Goal: Information Seeking & Learning: Find specific fact

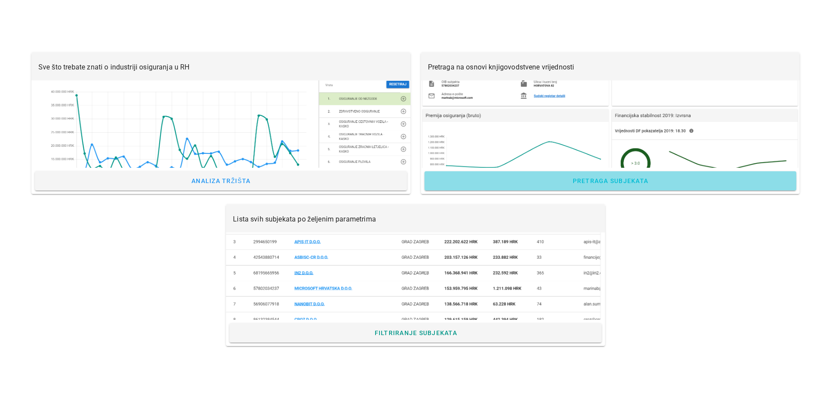
click at [620, 180] on span "Pretraga subjekata" at bounding box center [610, 180] width 76 height 7
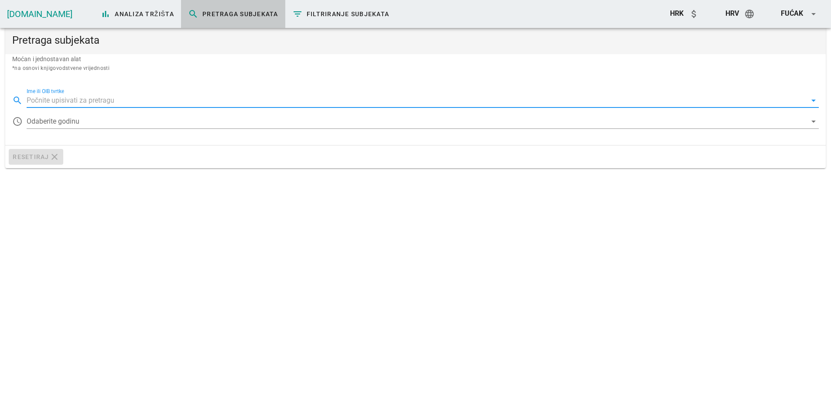
click at [78, 99] on input "Ime ili OIB tvrtke" at bounding box center [417, 100] width 780 height 14
click at [83, 122] on div at bounding box center [417, 121] width 780 height 14
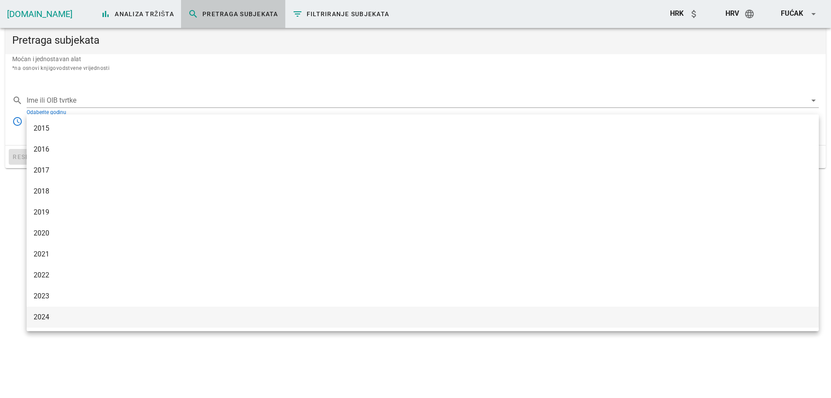
click at [76, 315] on div "2024" at bounding box center [423, 317] width 779 height 8
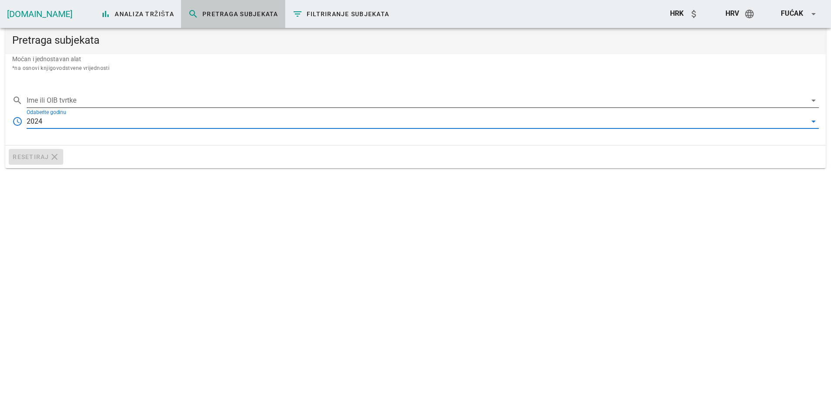
click at [75, 99] on input "Ime ili OIB tvrtke" at bounding box center [417, 100] width 780 height 14
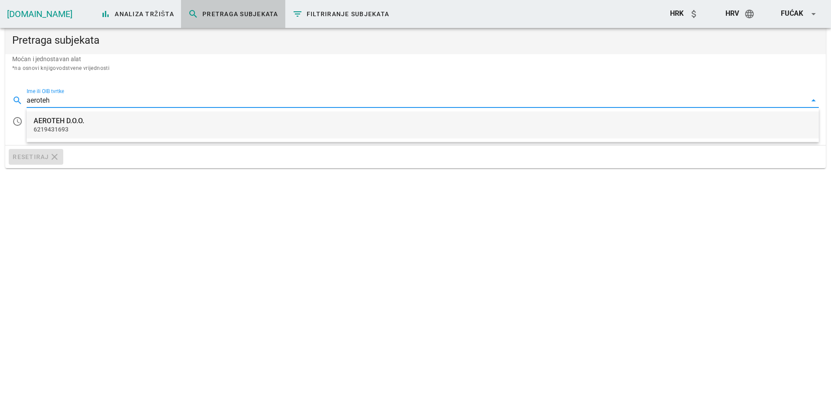
click at [55, 121] on div "AEROTEH D.O.O." at bounding box center [423, 121] width 779 height 8
type input "AEROTEH D.O.O."
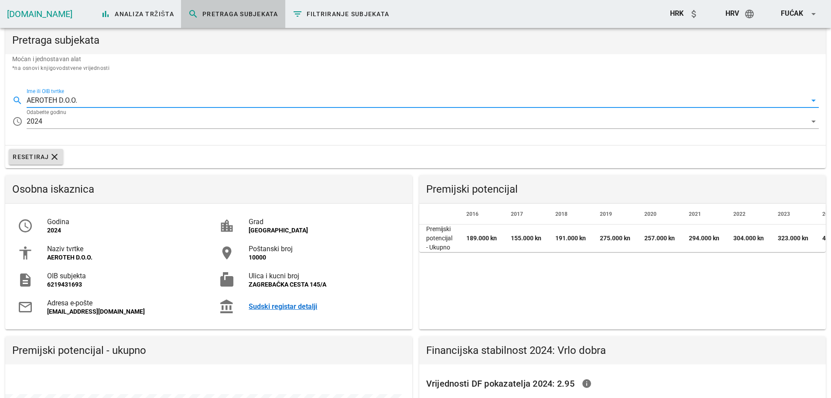
drag, startPoint x: 86, startPoint y: 98, endPoint x: 130, endPoint y: 105, distance: 44.2
click at [130, 105] on input "AEROTEH D.O.O." at bounding box center [417, 100] width 780 height 14
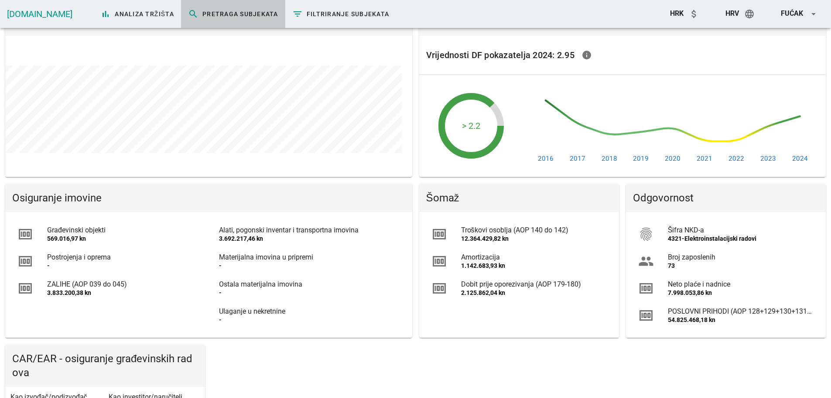
scroll to position [393, 0]
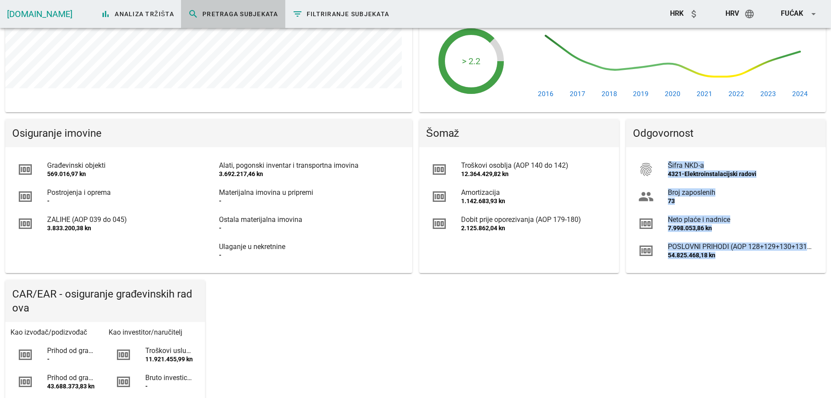
drag, startPoint x: 653, startPoint y: 154, endPoint x: 755, endPoint y: 276, distance: 159.0
click at [755, 276] on div "Odgovornost fingerprint Šifra NKD-a 4321-Elektroinstalacijski radovi group Broj…" at bounding box center [726, 196] width 207 height 161
click at [710, 327] on div "Osobna iskaznica access_time Godina 2024 accessibility Naziv tvrtke AEROTEH D.O…" at bounding box center [416, 240] width 828 height 923
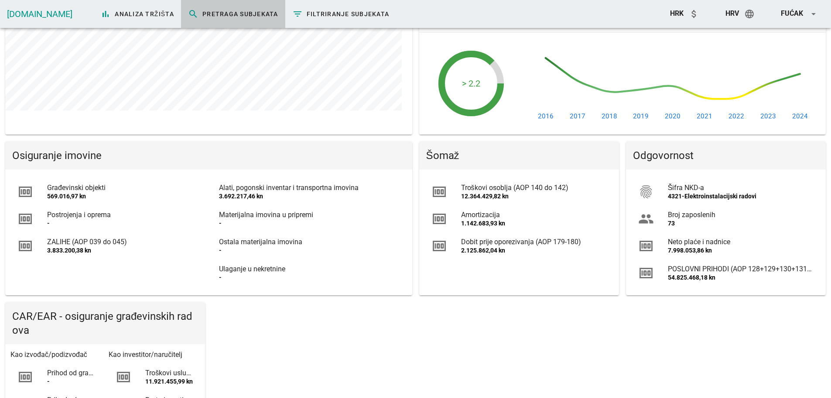
scroll to position [349, 0]
